Goal: Task Accomplishment & Management: Manage account settings

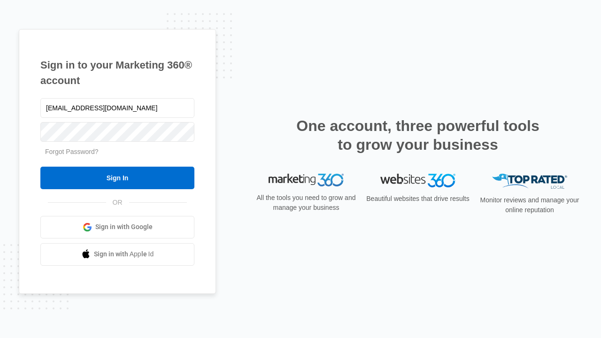
type input "dankie614@gmail.com"
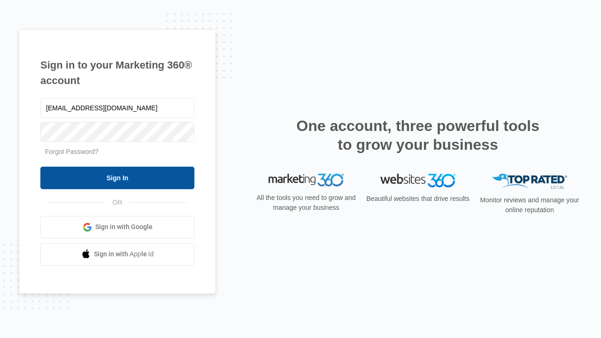
click at [117, 178] on input "Sign In" at bounding box center [117, 178] width 154 height 23
